Goal: Transaction & Acquisition: Purchase product/service

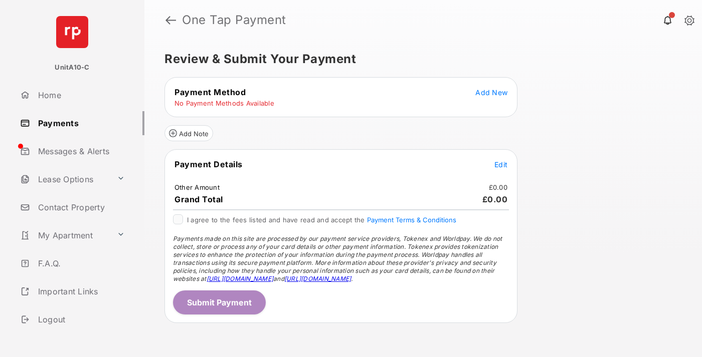
click at [491, 92] on span "Add New" at bounding box center [491, 92] width 32 height 9
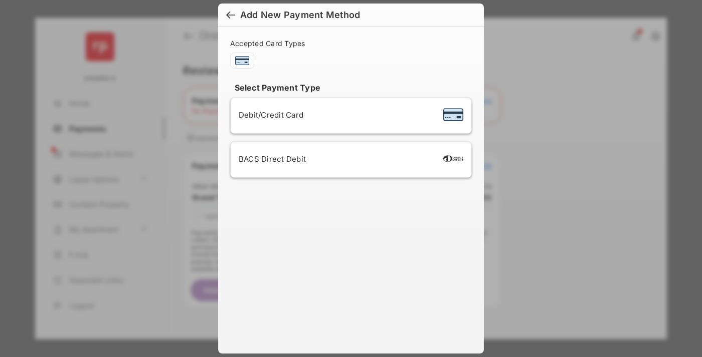
click at [268, 115] on span "Debit/Credit Card" at bounding box center [271, 115] width 65 height 10
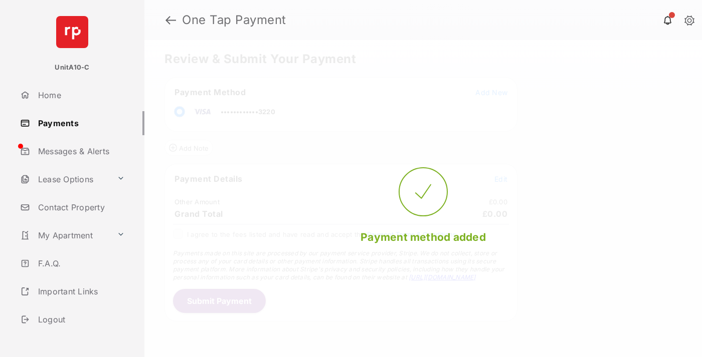
click at [501, 179] on span "Edit" at bounding box center [500, 179] width 13 height 9
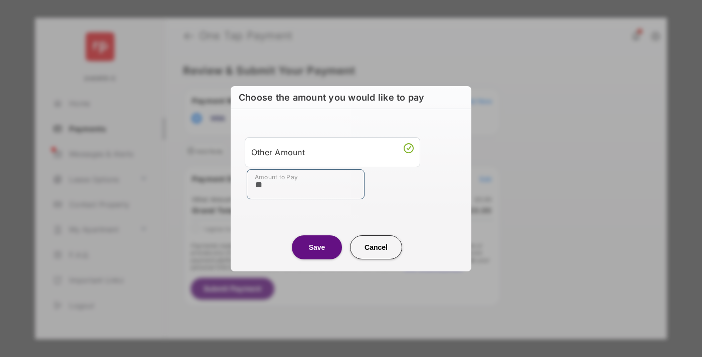
type input "**"
click at [317, 247] on button "Save" at bounding box center [317, 248] width 50 height 24
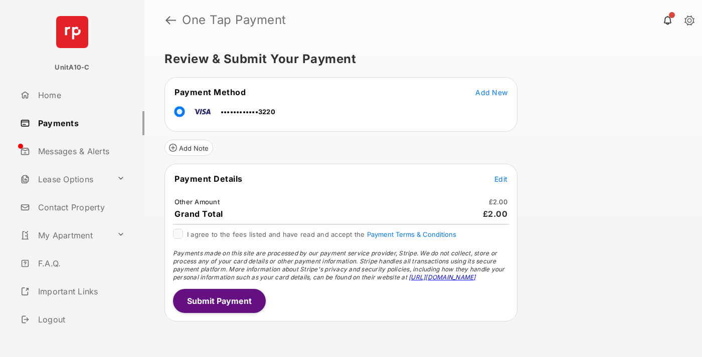
click at [218, 301] on button "Submit Payment" at bounding box center [219, 301] width 93 height 24
